Goal: Task Accomplishment & Management: Complete application form

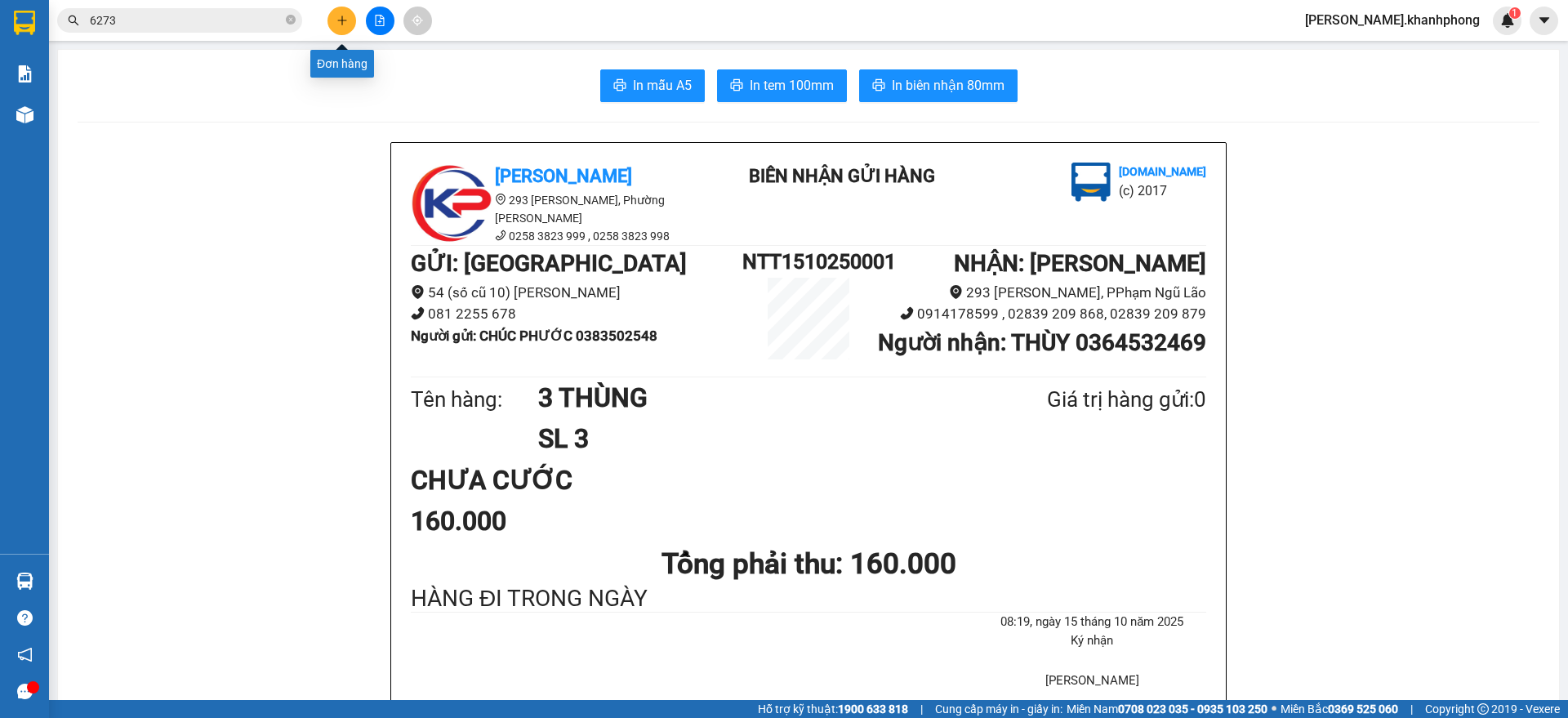
click at [332, 23] on button at bounding box center [341, 20] width 29 height 29
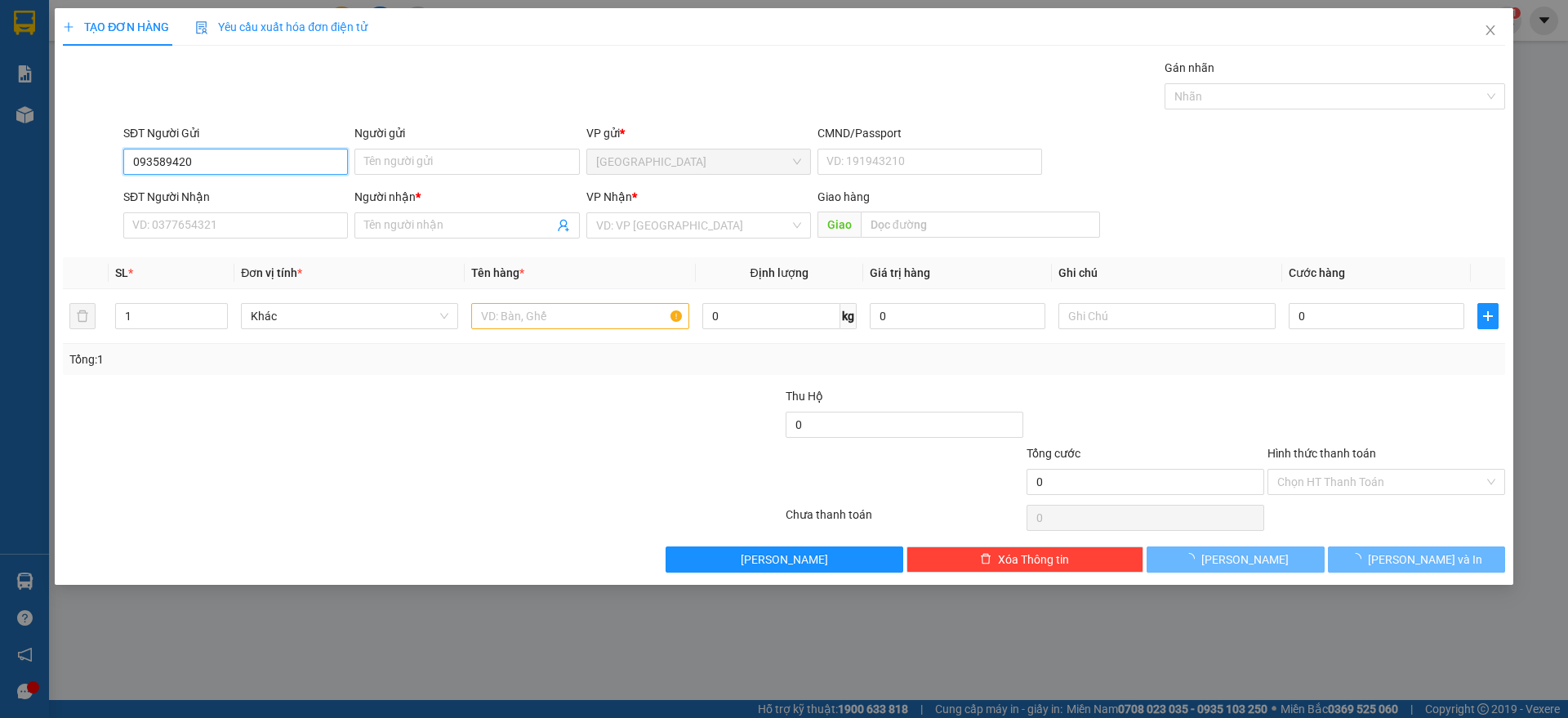
type input "0935894208"
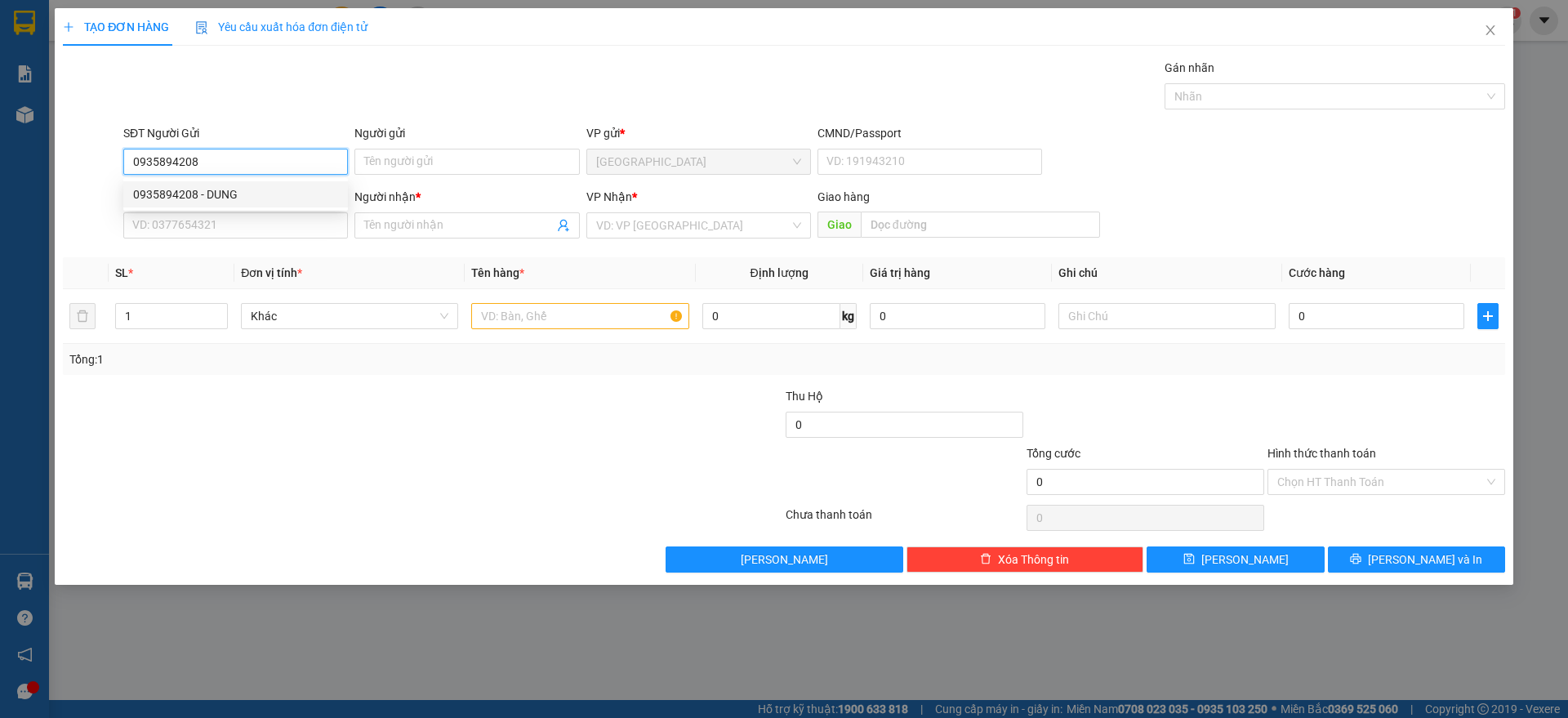
drag, startPoint x: 205, startPoint y: 194, endPoint x: 212, endPoint y: 206, distance: 13.9
click at [206, 193] on div "0935894208 - DUNG" at bounding box center [236, 195] width 205 height 18
type input "DUNG"
type input "0935894208"
click at [224, 227] on input "SĐT Người Nhận" at bounding box center [235, 225] width 224 height 26
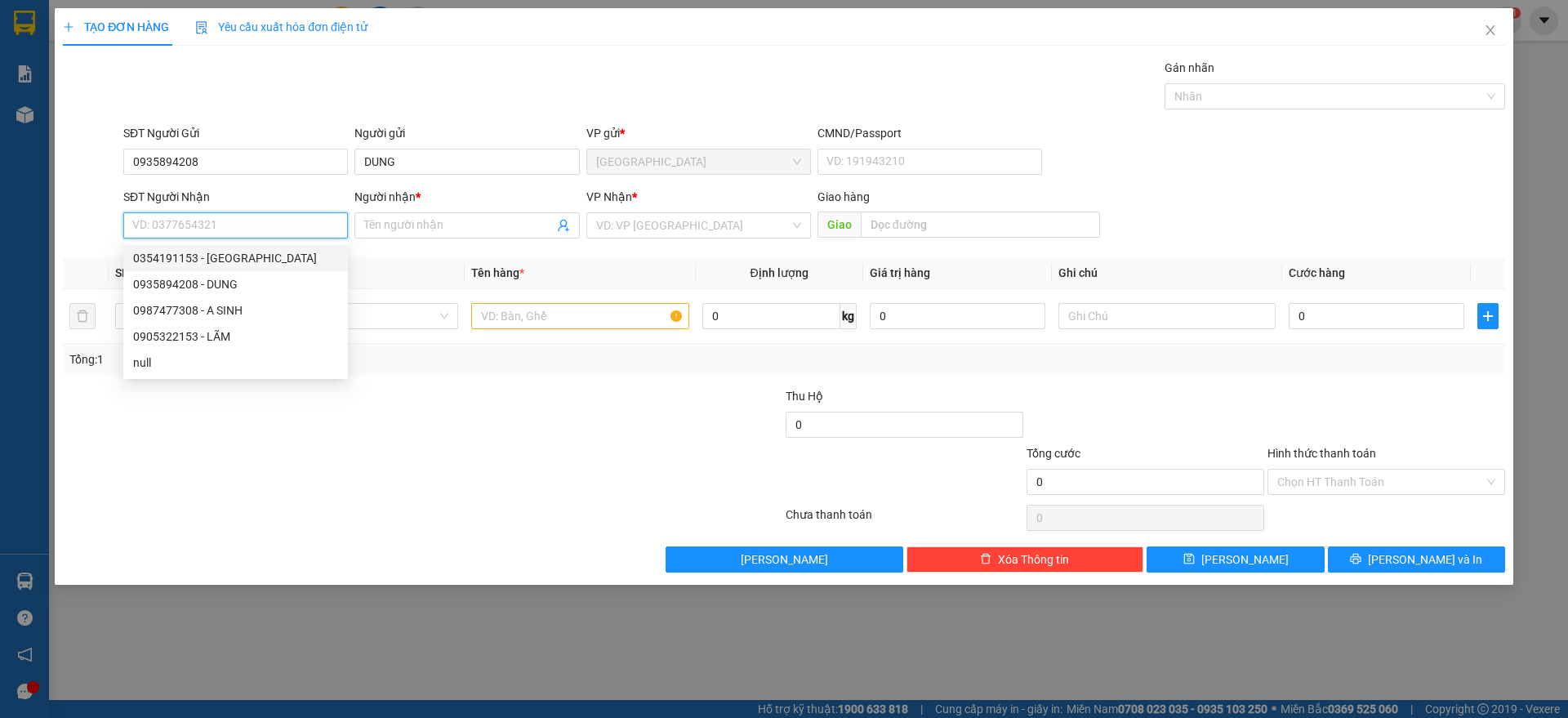
click at [261, 256] on div "0354191153 - [GEOGRAPHIC_DATA]" at bounding box center [236, 258] width 205 height 18
type input "0354191153"
type input "[PERSON_NAME]"
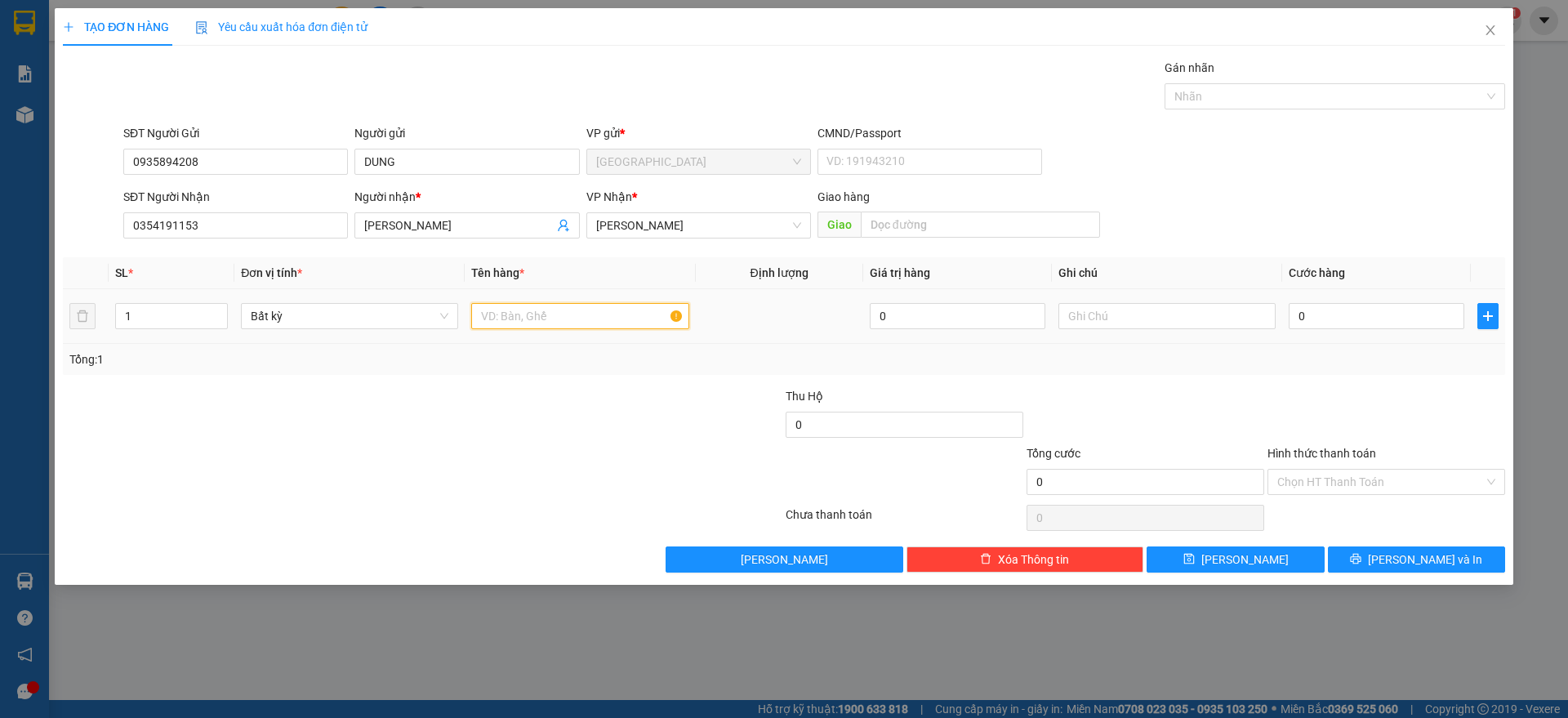
click at [599, 319] on input "text" at bounding box center [579, 316] width 217 height 26
type input "1 pb"
click at [1380, 315] on input "0" at bounding box center [1376, 316] width 175 height 26
type input "2"
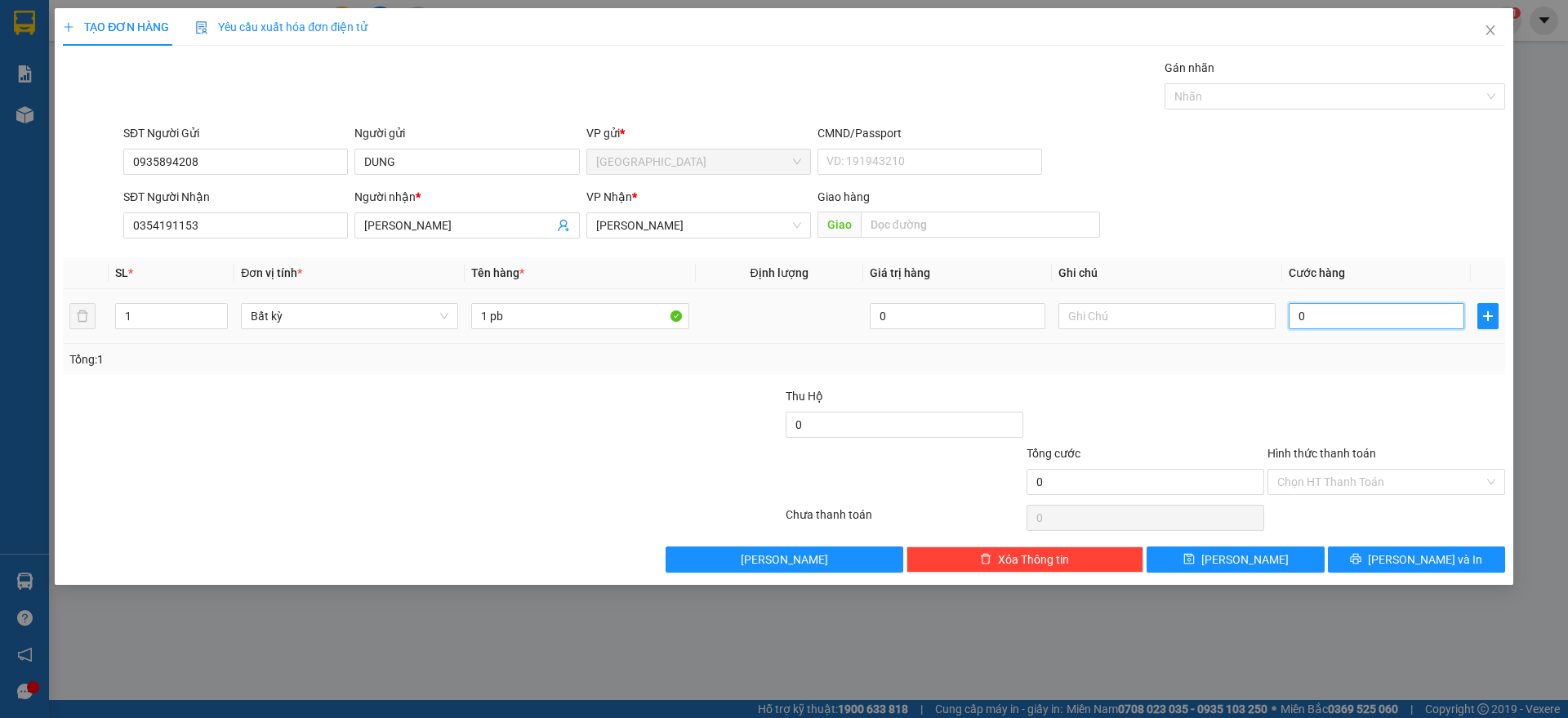
type input "2"
type input "20"
type input "20.000"
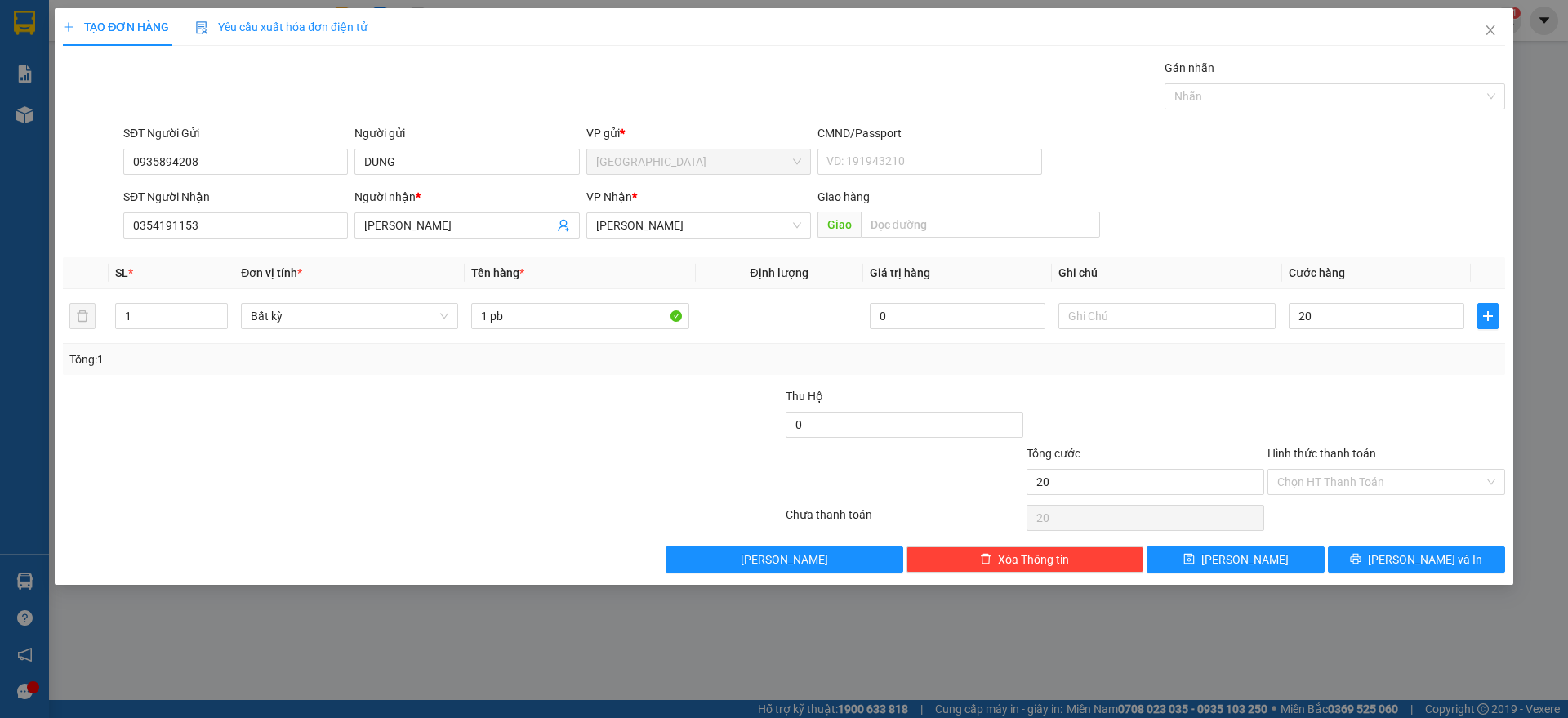
type input "20.000"
click at [1307, 414] on div at bounding box center [1387, 416] width 241 height 58
click at [1338, 489] on input "Hình thức thanh toán" at bounding box center [1380, 482] width 207 height 24
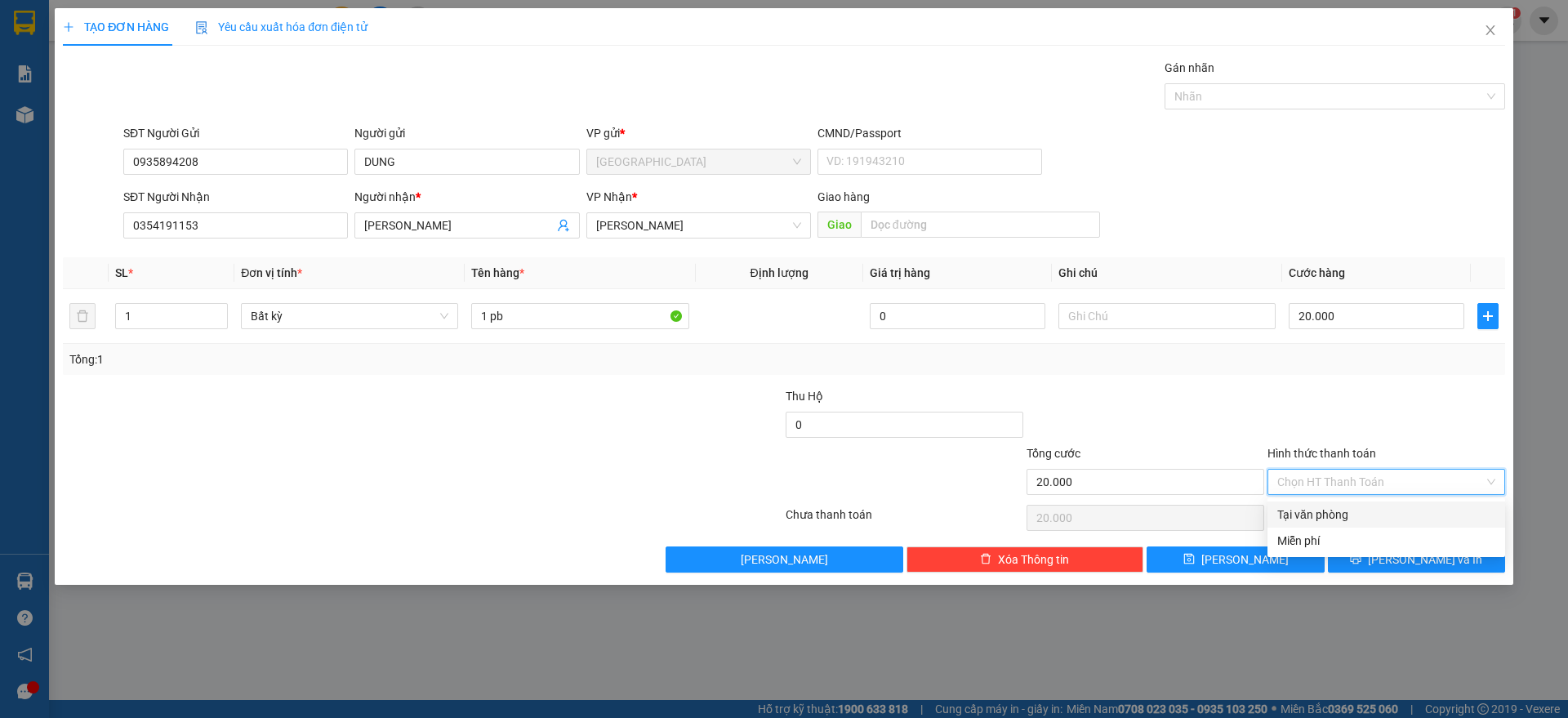
click at [1324, 505] on div "Tại văn phòng" at bounding box center [1387, 514] width 218 height 18
type input "0"
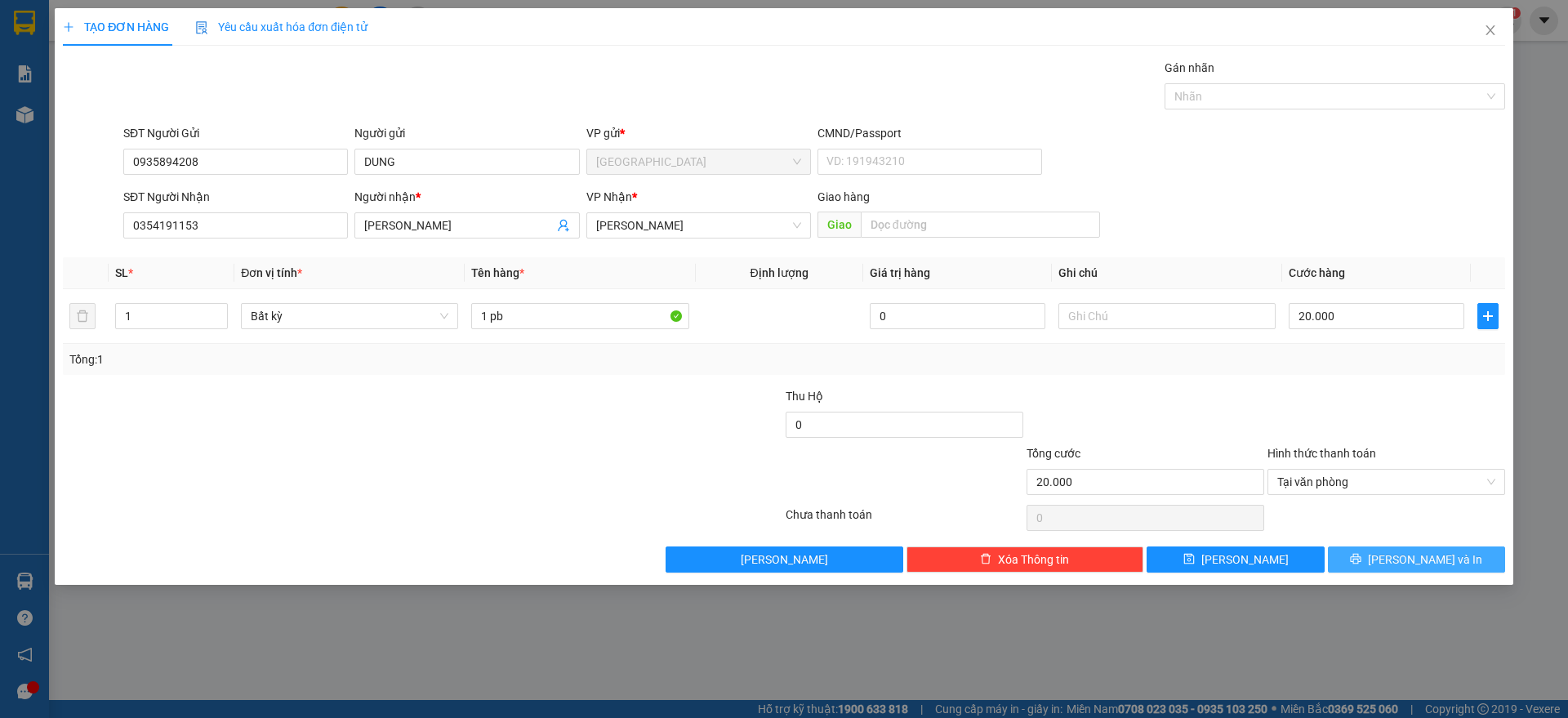
click at [1362, 560] on icon "printer" at bounding box center [1355, 558] width 11 height 11
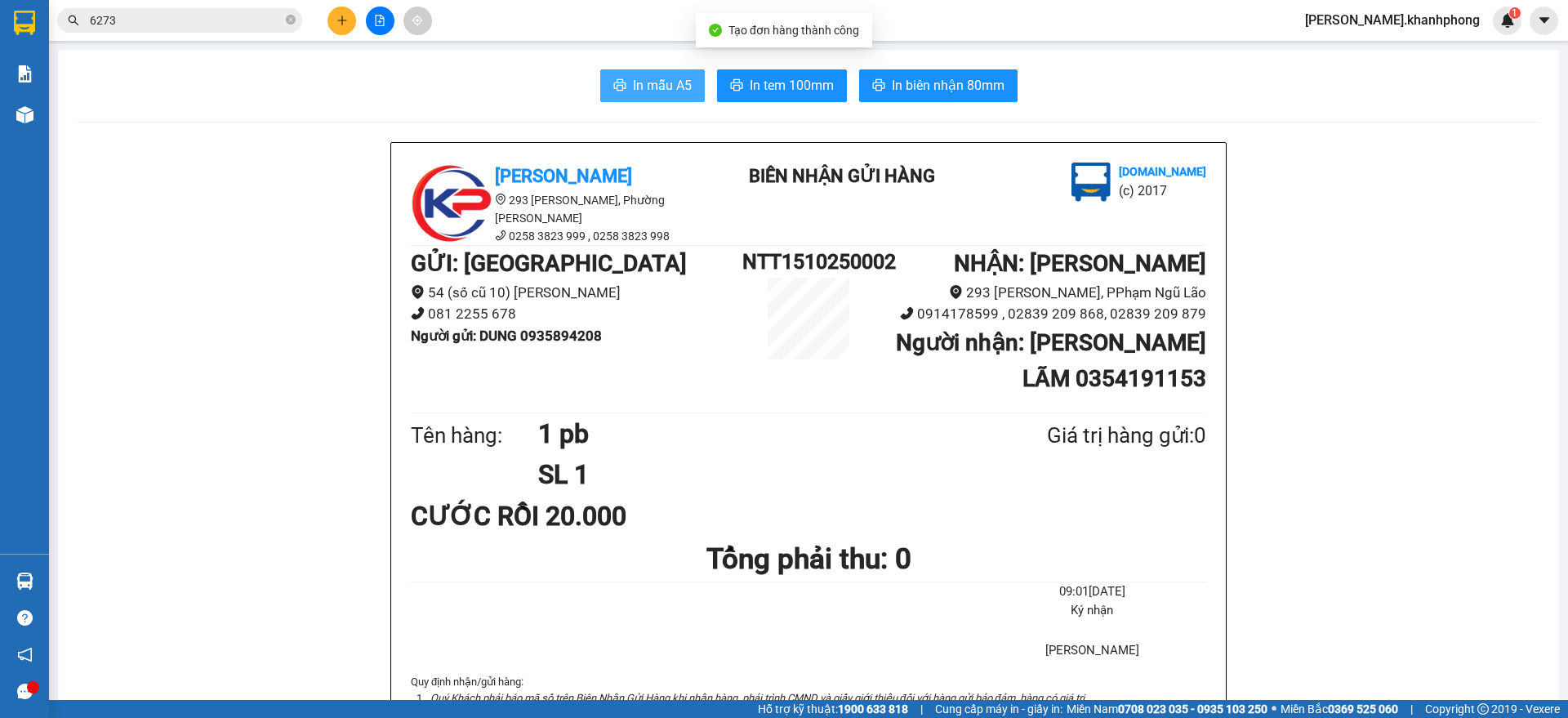
click at [633, 92] on span "In mẫu A5" at bounding box center [662, 85] width 58 height 20
